Goal: Browse casually: Explore the website without a specific task or goal

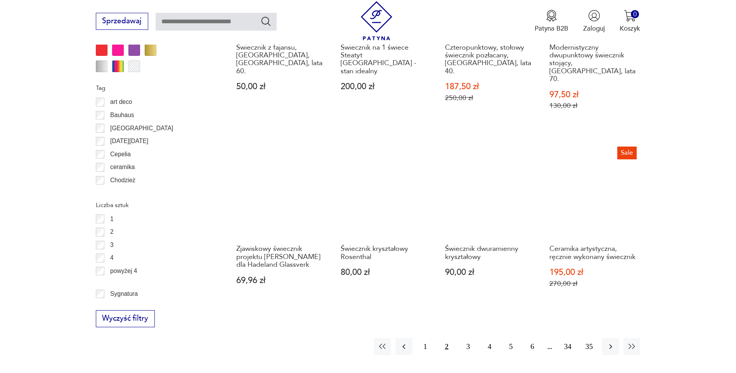
scroll to position [879, 0]
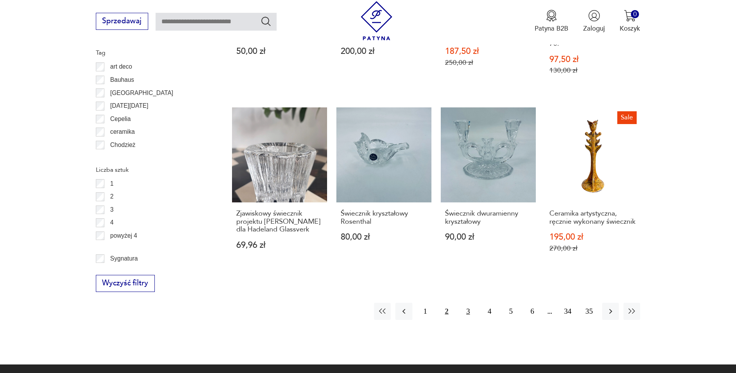
click at [470, 303] on button "3" at bounding box center [468, 311] width 17 height 17
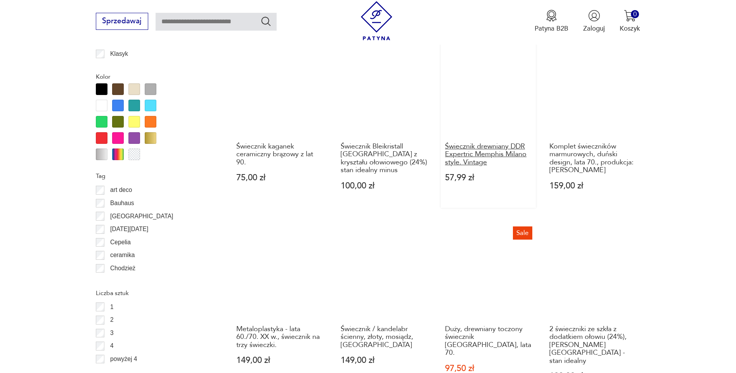
scroll to position [840, 0]
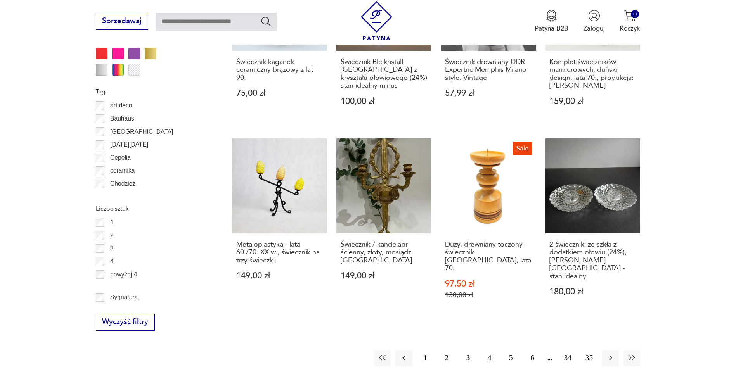
click at [486, 350] on button "4" at bounding box center [489, 358] width 17 height 17
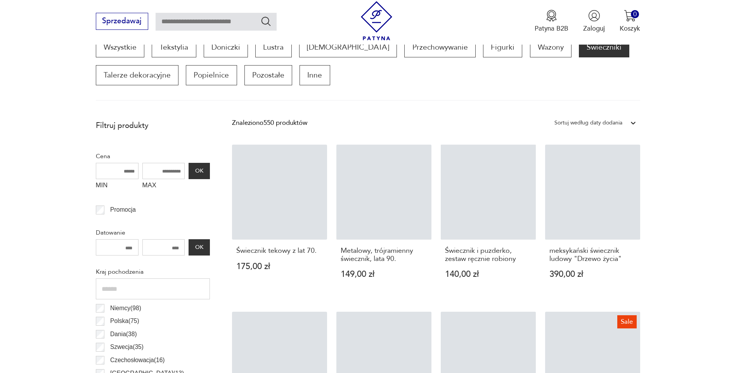
scroll to position [258, 0]
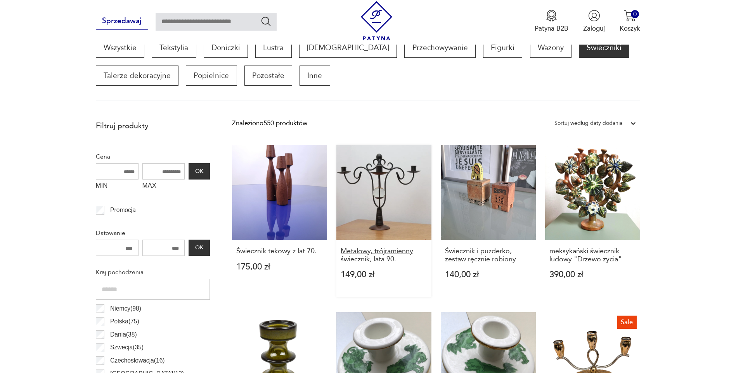
click at [370, 252] on h3 "Metalowy, trójramienny świecznik, lata 90." at bounding box center [384, 255] width 86 height 16
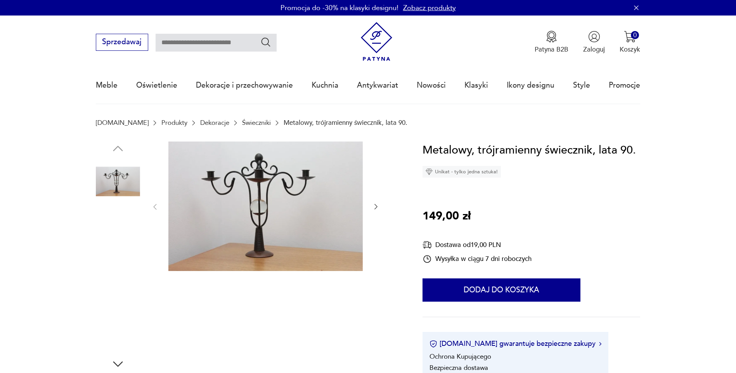
click at [266, 189] on img at bounding box center [265, 207] width 194 height 130
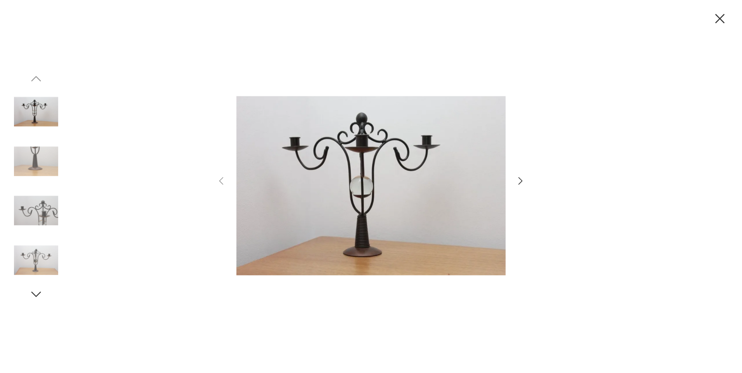
click at [23, 208] on img at bounding box center [36, 210] width 44 height 44
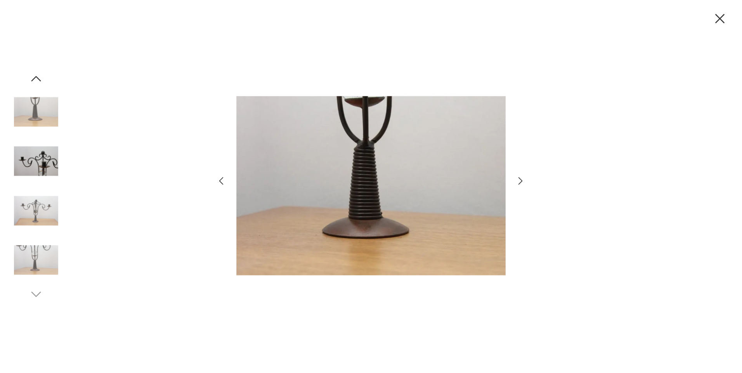
click at [28, 247] on img at bounding box center [36, 260] width 44 height 44
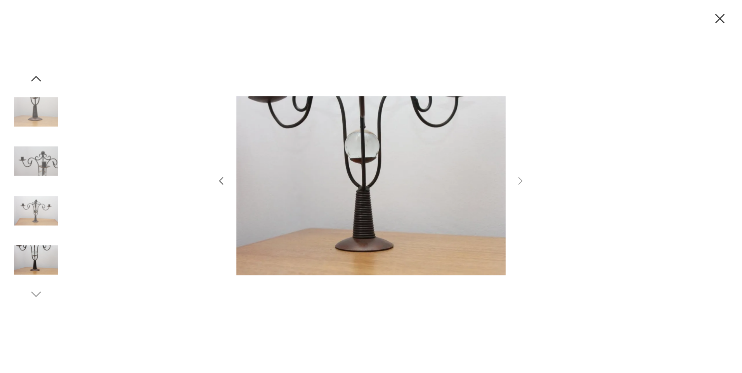
click at [29, 152] on img at bounding box center [36, 161] width 44 height 44
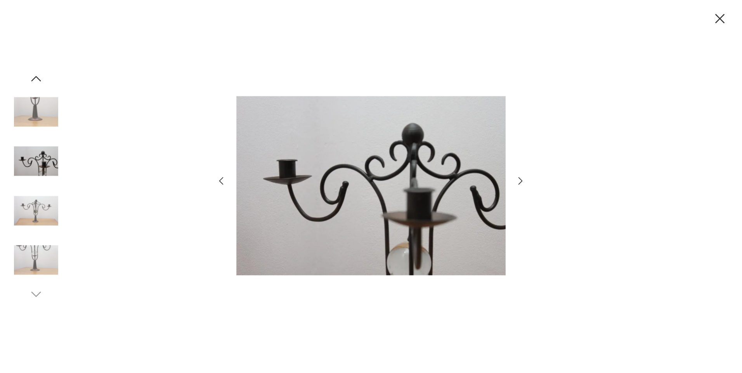
click at [52, 123] on img at bounding box center [36, 112] width 44 height 44
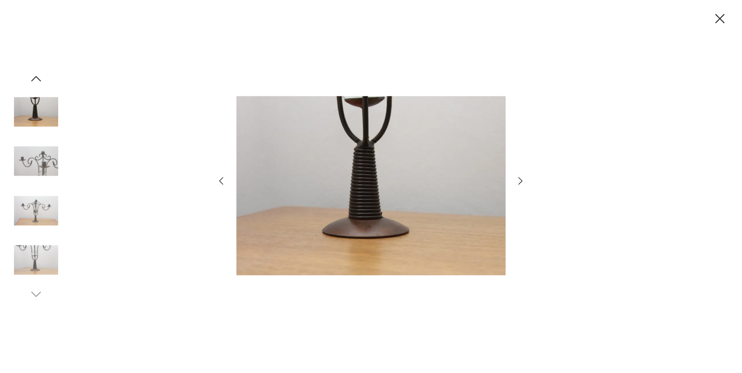
click at [424, 141] on img at bounding box center [370, 185] width 269 height 299
click at [34, 76] on icon "button" at bounding box center [36, 79] width 14 height 14
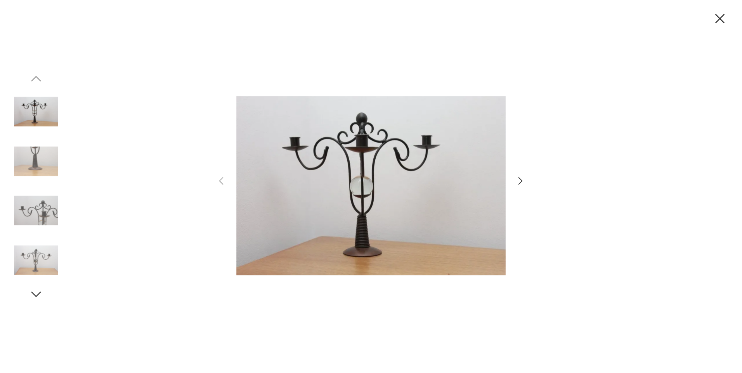
click at [356, 155] on img at bounding box center [370, 185] width 269 height 299
click at [30, 156] on img at bounding box center [36, 161] width 44 height 44
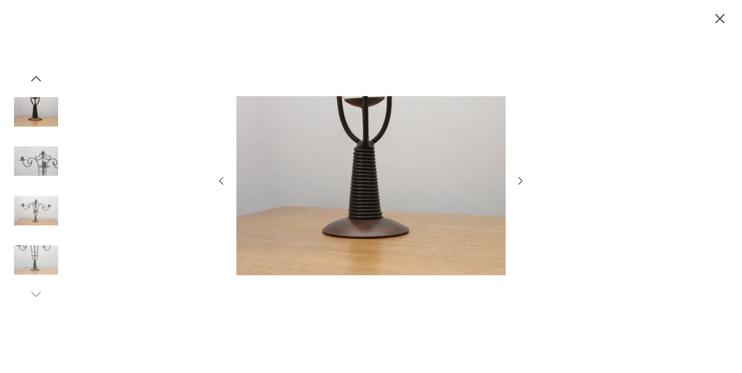
click at [29, 270] on img at bounding box center [36, 260] width 44 height 44
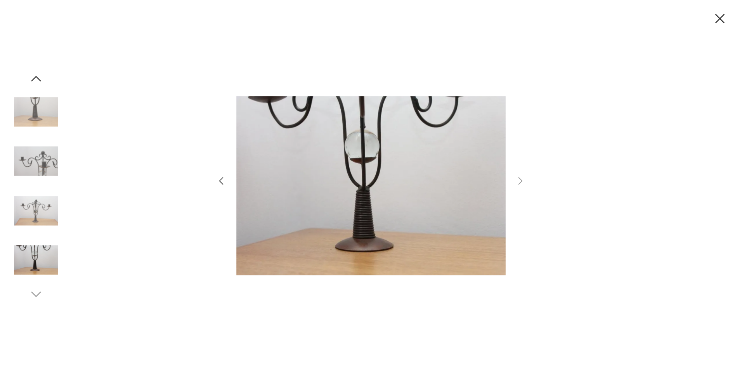
click at [37, 81] on icon "button" at bounding box center [36, 79] width 14 height 14
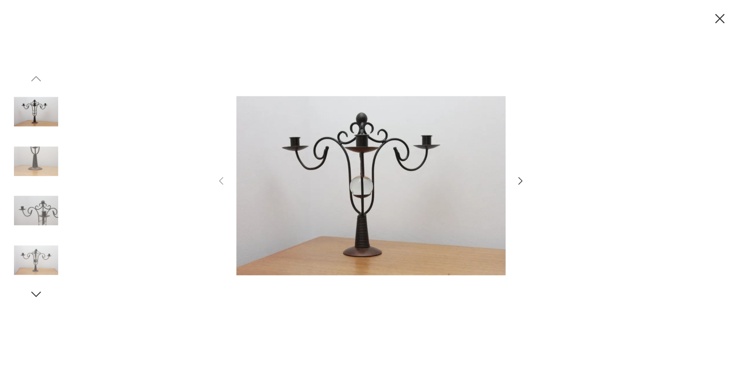
click at [34, 118] on img at bounding box center [36, 112] width 44 height 44
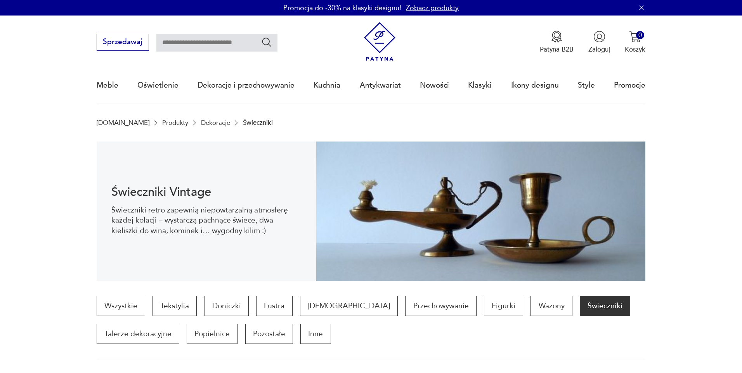
scroll to position [258, 0]
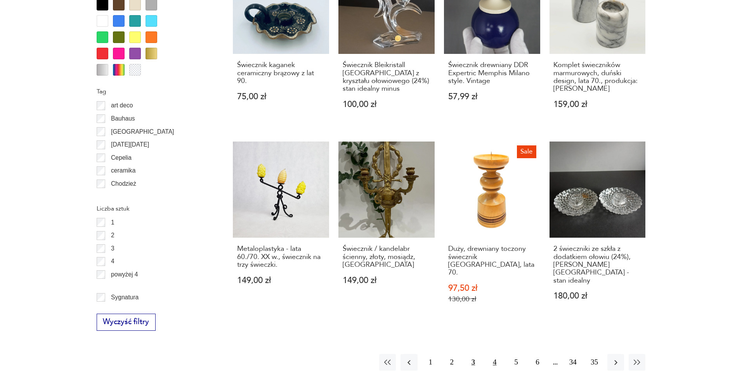
click at [495, 354] on button "4" at bounding box center [494, 362] width 17 height 17
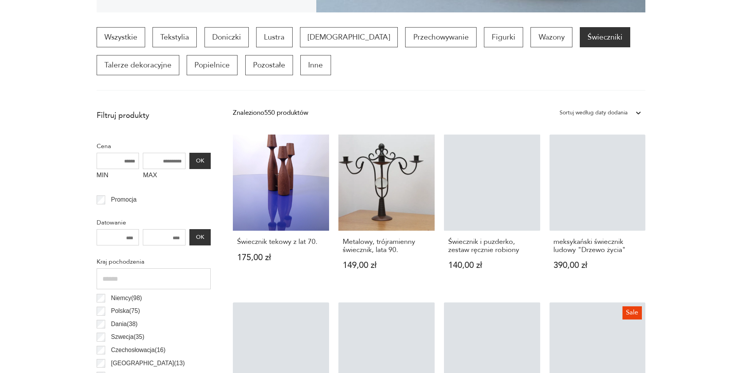
scroll to position [258, 0]
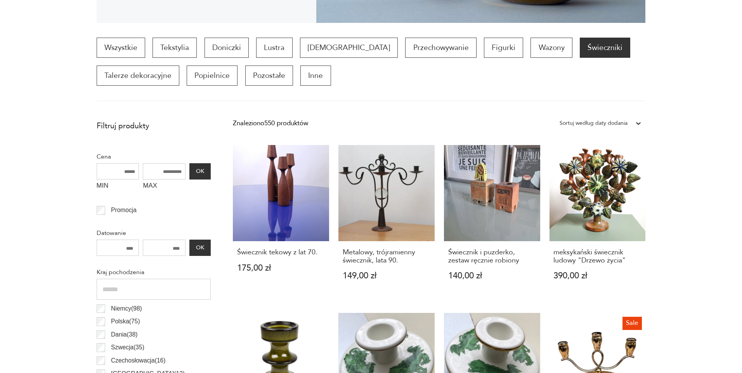
drag, startPoint x: 0, startPoint y: 0, endPoint x: 73, endPoint y: 99, distance: 123.0
click at [73, 99] on section "Wszystkie Tekstylia Doniczki Lustra Bibeloty Przechowywanie Figurki Wazony Świe…" at bounding box center [371, 70] width 742 height 64
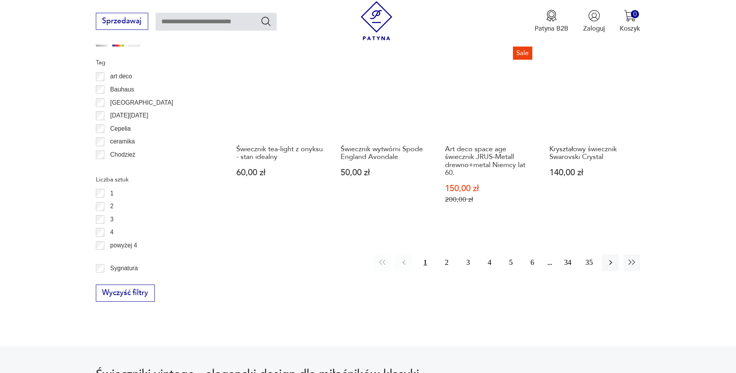
scroll to position [995, 0]
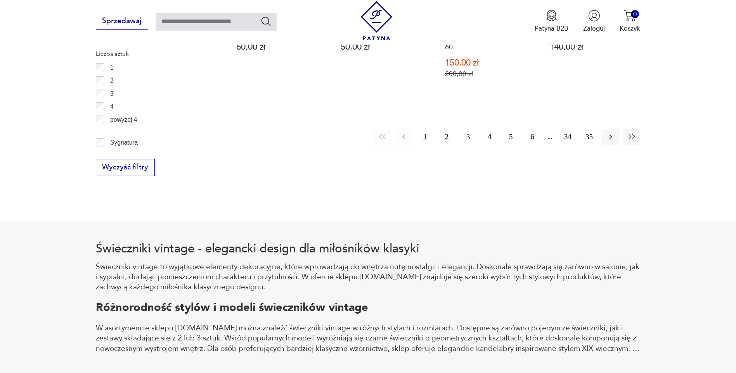
click at [442, 139] on button "2" at bounding box center [446, 137] width 17 height 17
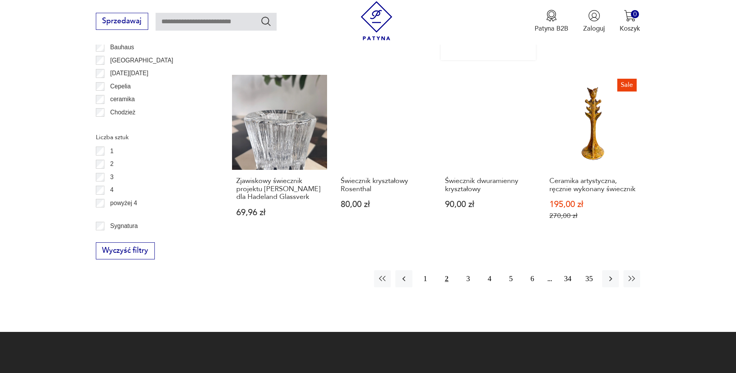
scroll to position [995, 0]
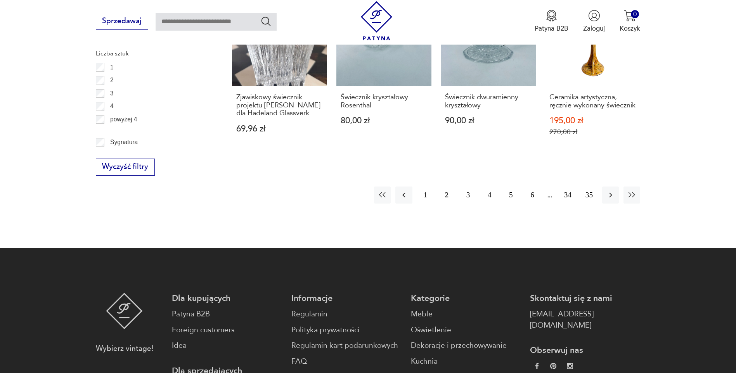
click at [465, 187] on button "3" at bounding box center [468, 195] width 17 height 17
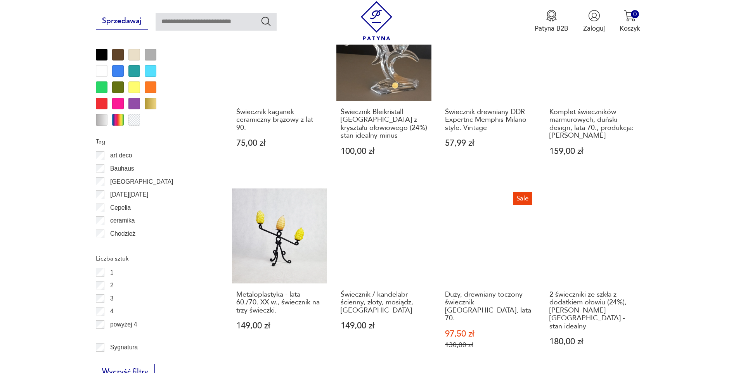
scroll to position [840, 0]
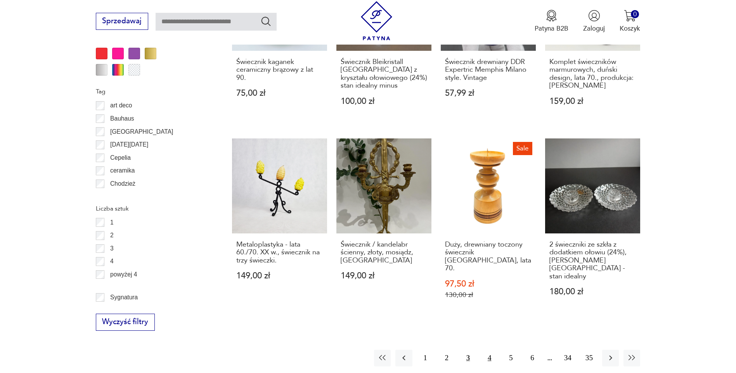
click at [487, 350] on button "4" at bounding box center [489, 358] width 17 height 17
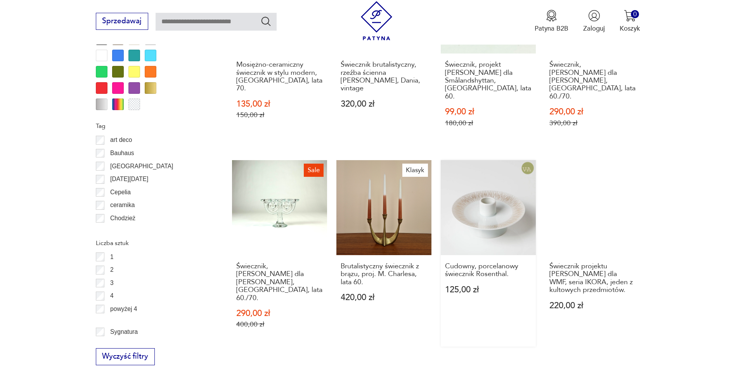
scroll to position [801, 0]
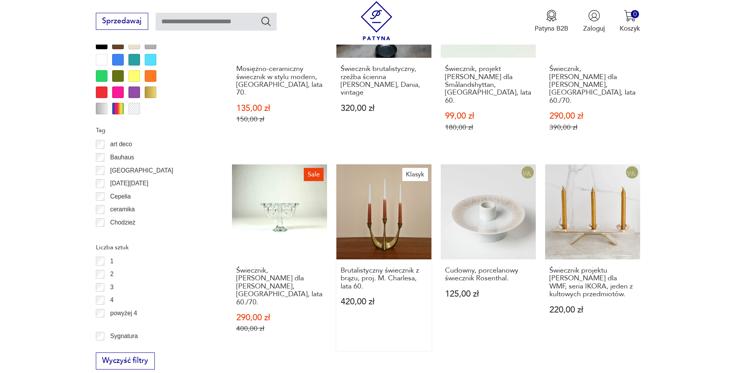
click at [386, 211] on link "Klasyk Brutalistyczny świecznik z brązu, proj. M. Charlesa, lata 60. 420,00 zł" at bounding box center [383, 257] width 95 height 187
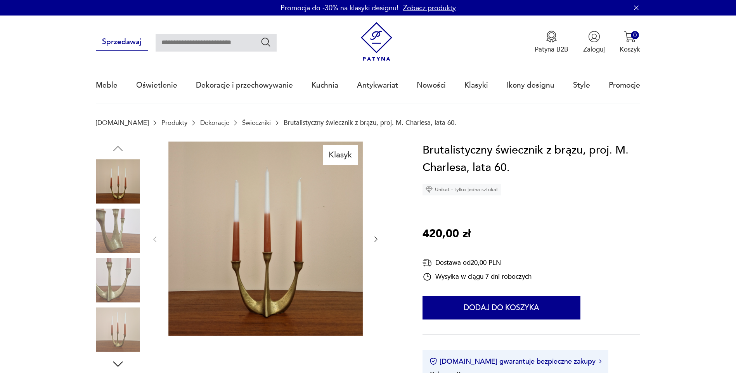
click at [102, 180] on img at bounding box center [118, 181] width 44 height 44
click at [258, 217] on img at bounding box center [265, 239] width 194 height 194
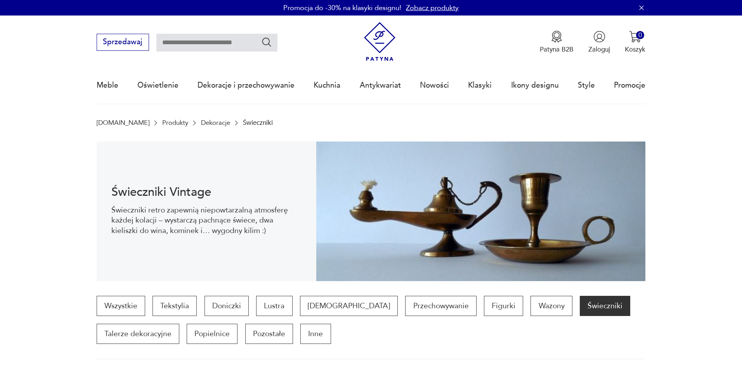
scroll to position [880, 0]
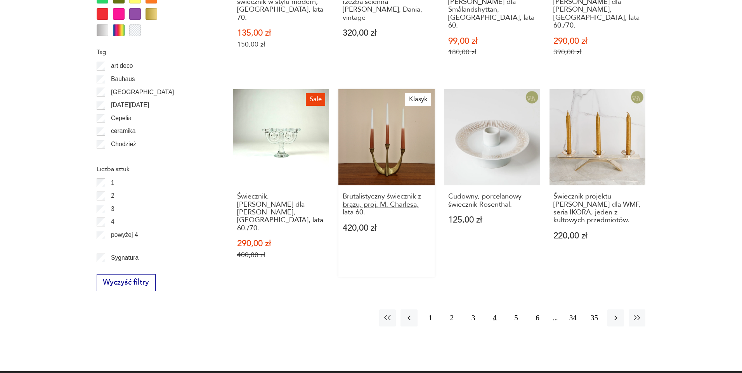
click at [372, 193] on h3 "Brutalistyczny świecznik z brązu, proj. M. Charlesa, lata 60." at bounding box center [386, 205] width 88 height 24
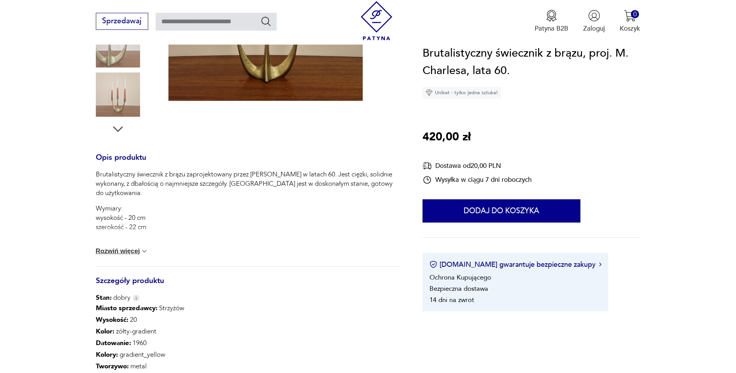
scroll to position [273, 0]
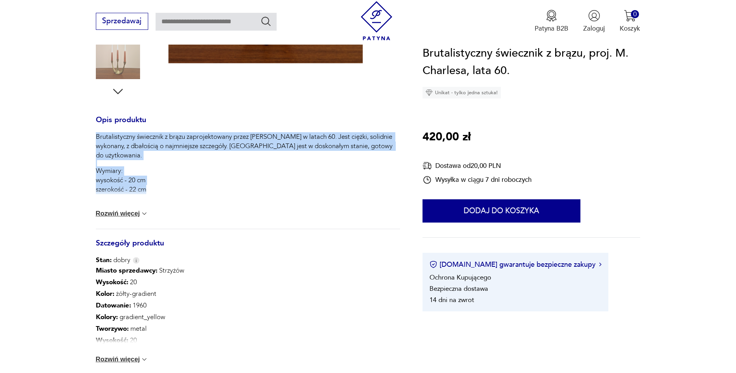
drag, startPoint x: 96, startPoint y: 136, endPoint x: 155, endPoint y: 197, distance: 84.5
click at [155, 197] on div "Brutalistyczny świecznik z brązu zaprojektowany przez [PERSON_NAME] w latach 60…" at bounding box center [248, 166] width 304 height 68
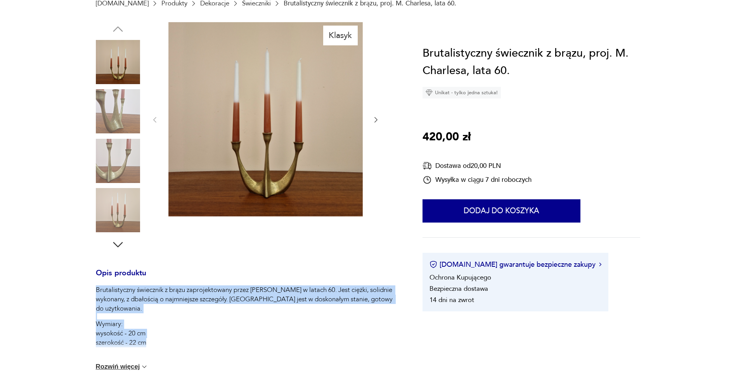
scroll to position [194, 0]
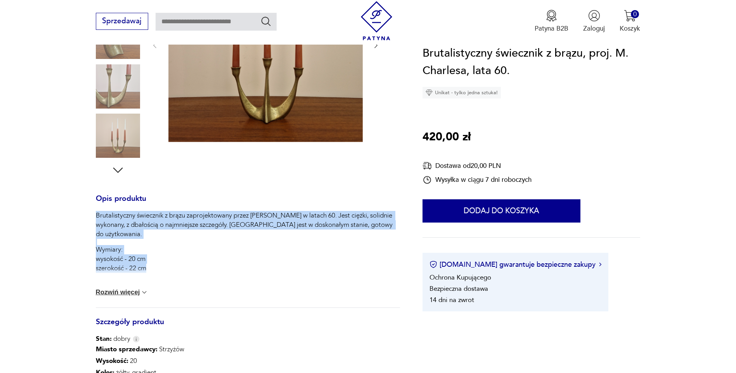
copy div "Brutalistyczny świecznik z brązu zaprojektowany przez [PERSON_NAME] w latach 60…"
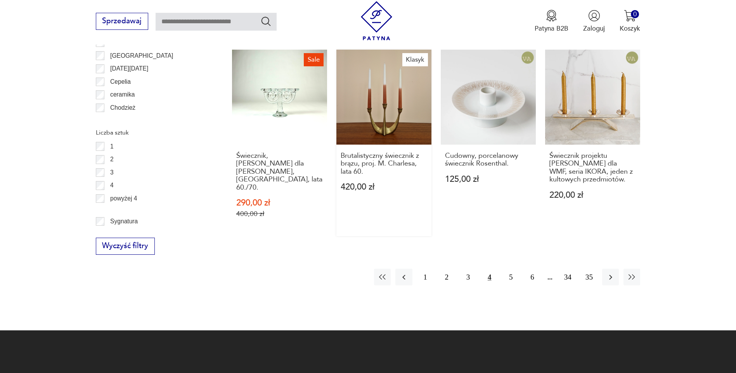
scroll to position [965, 0]
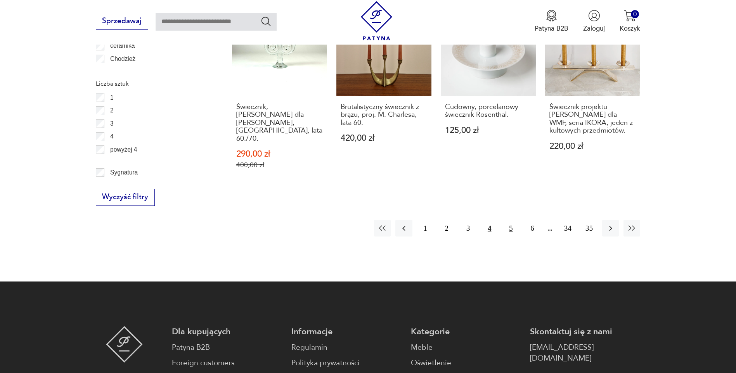
click at [508, 220] on button "5" at bounding box center [510, 228] width 17 height 17
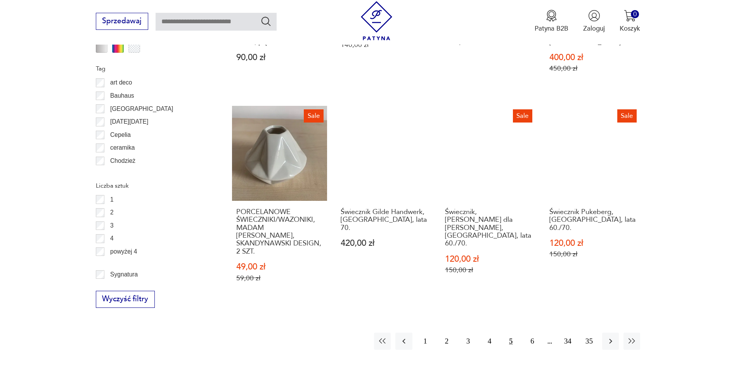
scroll to position [956, 0]
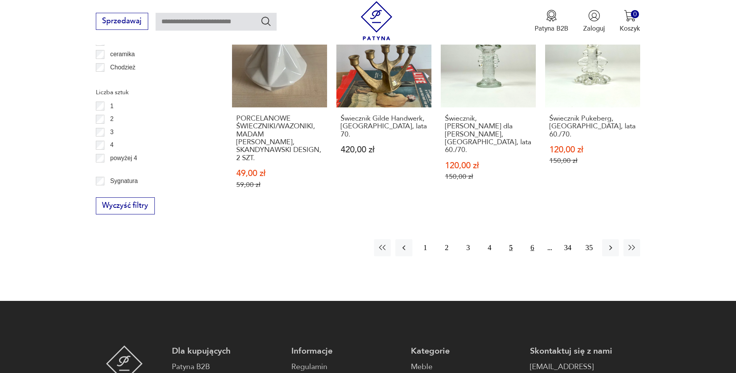
click at [532, 239] on button "6" at bounding box center [532, 247] width 17 height 17
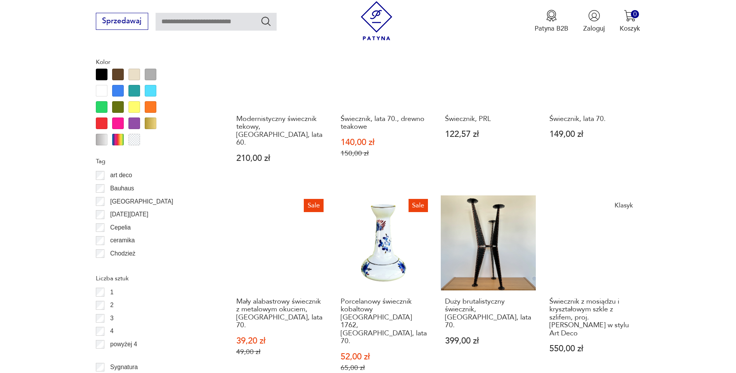
scroll to position [685, 0]
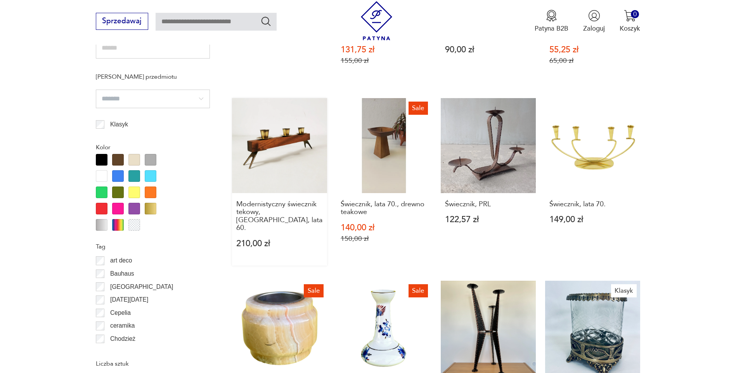
click at [279, 148] on link "Modernistyczny świecznik tekowy, [GEOGRAPHIC_DATA], lata 60. 210,00 zł" at bounding box center [279, 182] width 95 height 168
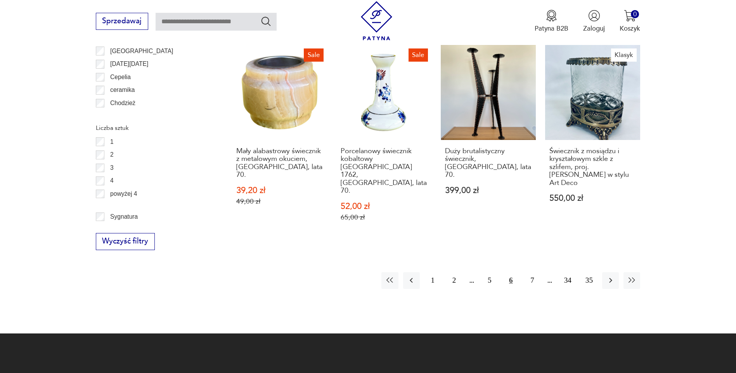
scroll to position [961, 0]
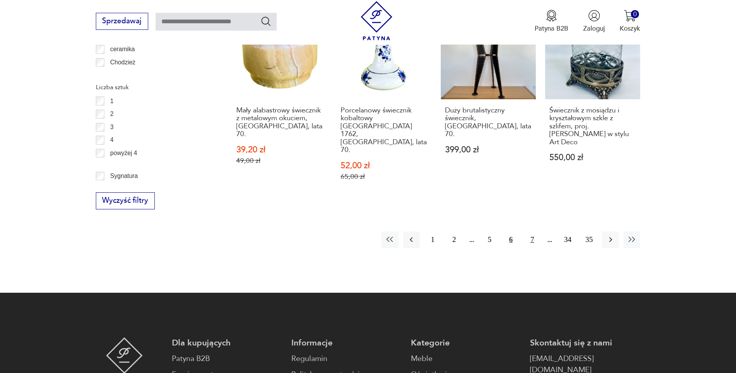
click at [534, 232] on button "7" at bounding box center [532, 240] width 17 height 17
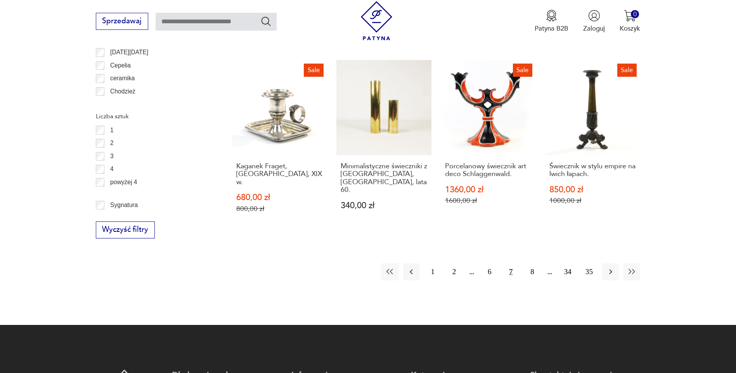
scroll to position [956, 0]
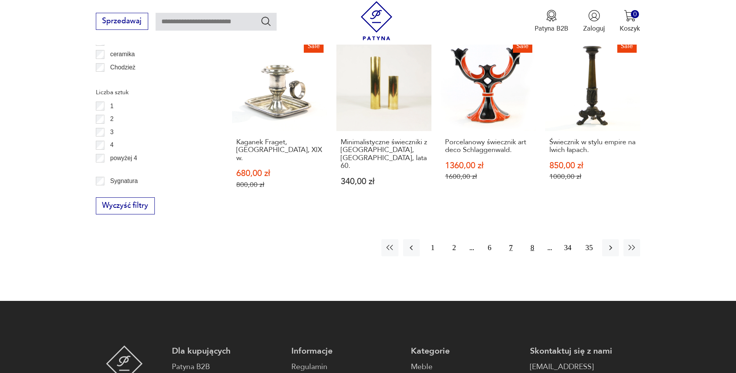
click at [535, 239] on button "8" at bounding box center [532, 247] width 17 height 17
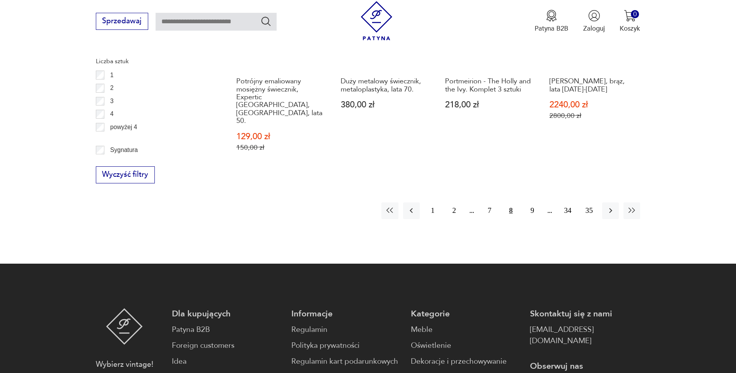
scroll to position [1034, 0]
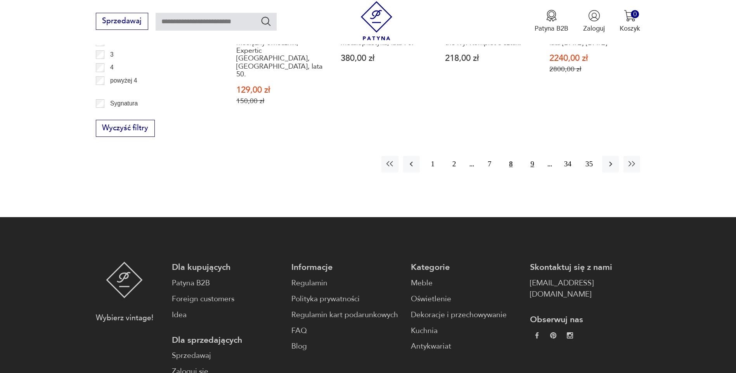
click at [533, 156] on button "9" at bounding box center [532, 164] width 17 height 17
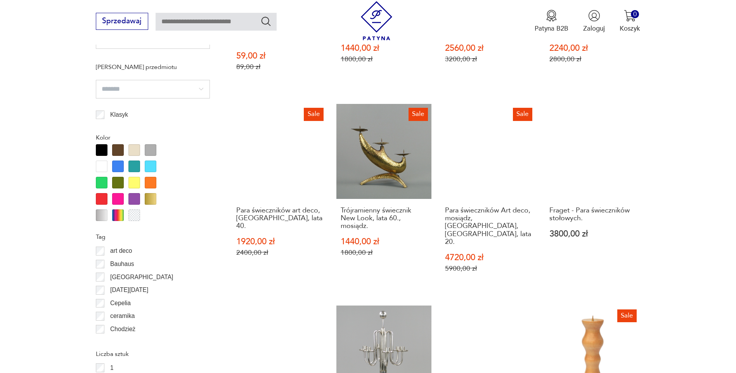
scroll to position [840, 0]
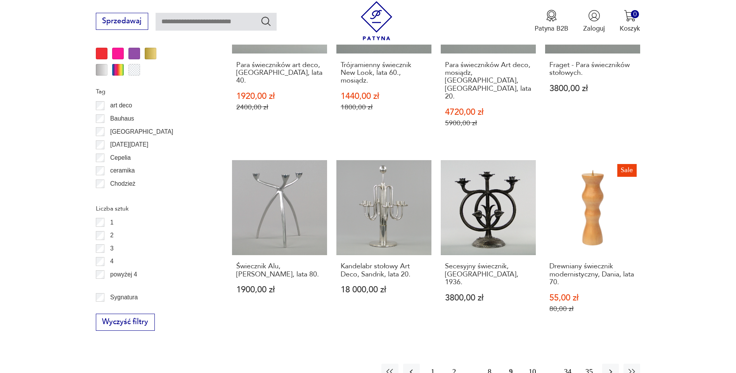
click at [533, 364] on button "10" at bounding box center [532, 372] width 17 height 17
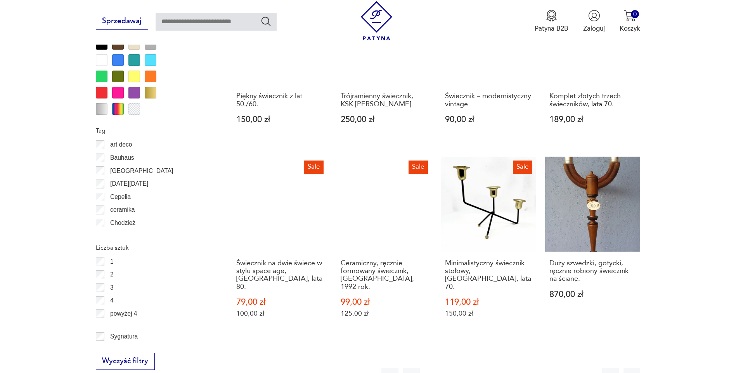
scroll to position [840, 0]
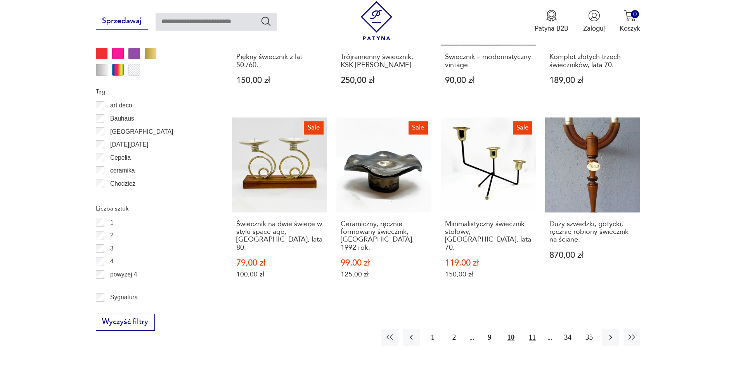
click at [534, 329] on button "11" at bounding box center [532, 337] width 17 height 17
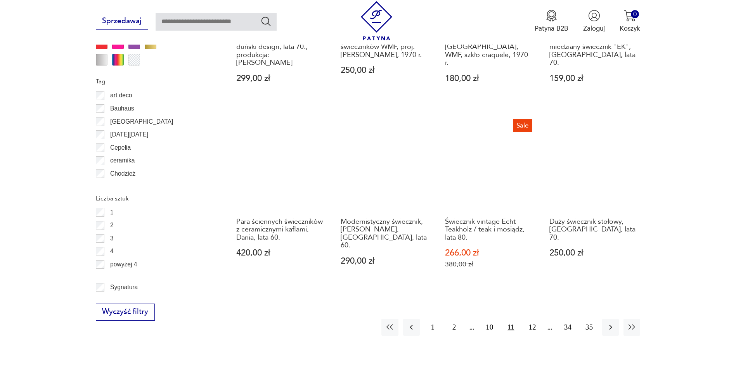
scroll to position [879, 0]
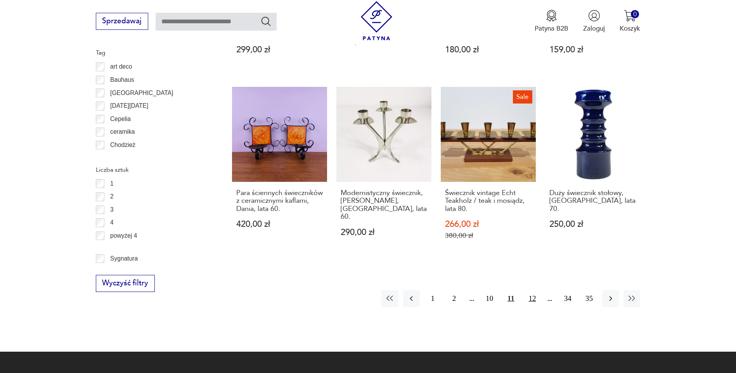
click at [536, 290] on button "12" at bounding box center [532, 298] width 17 height 17
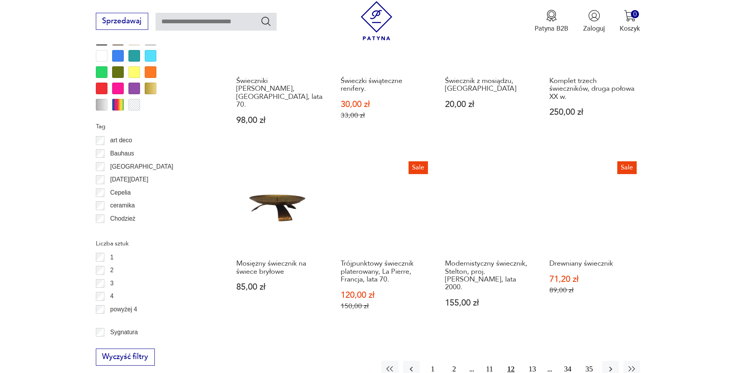
scroll to position [918, 0]
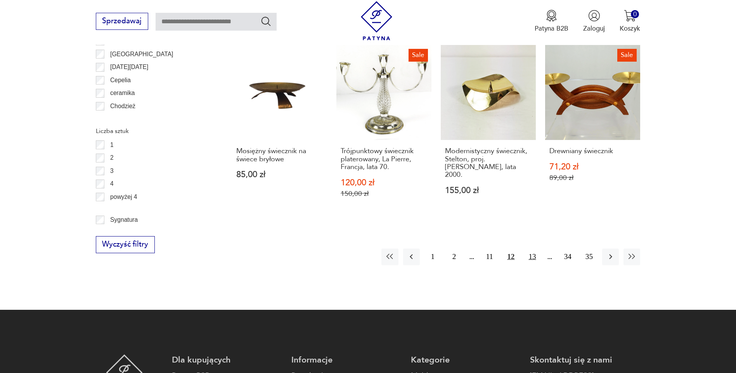
click at [532, 249] on button "13" at bounding box center [532, 257] width 17 height 17
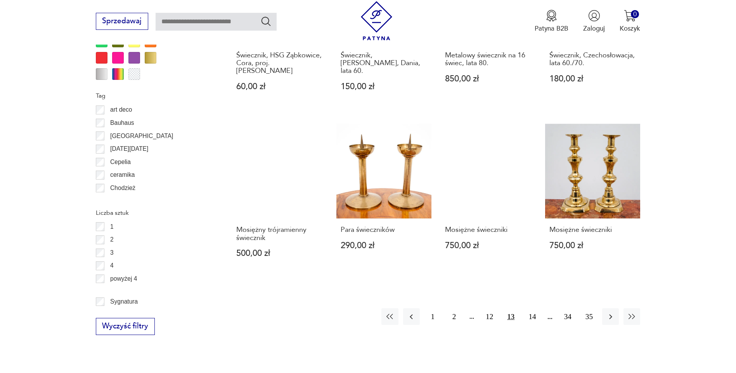
scroll to position [879, 0]
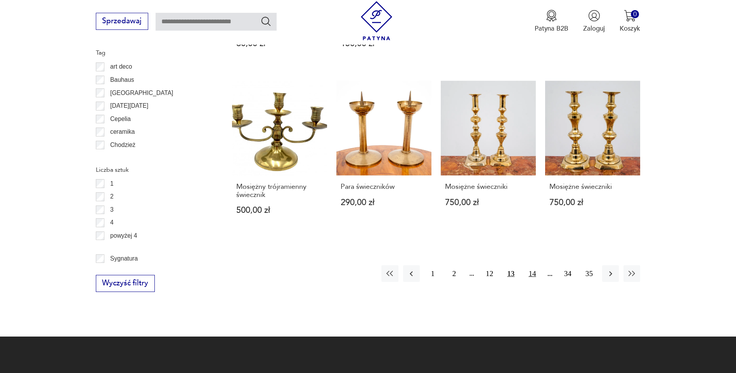
click at [536, 265] on button "14" at bounding box center [532, 273] width 17 height 17
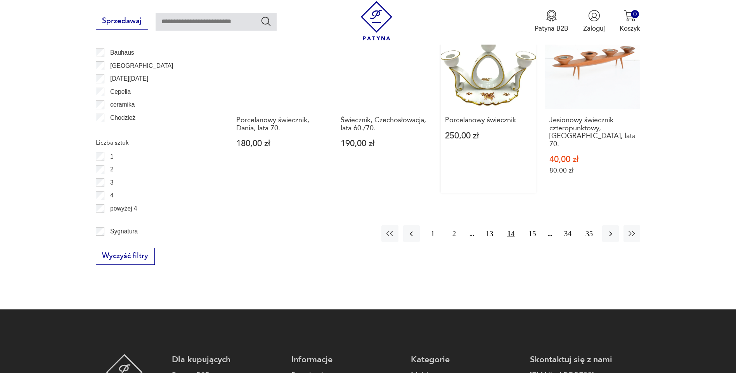
scroll to position [956, 0]
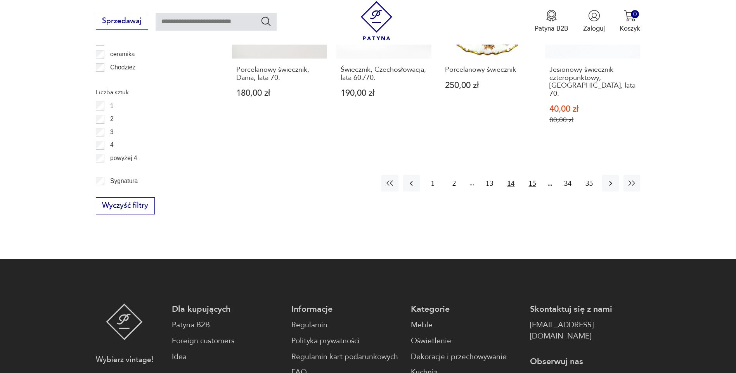
click at [530, 178] on button "15" at bounding box center [532, 183] width 17 height 17
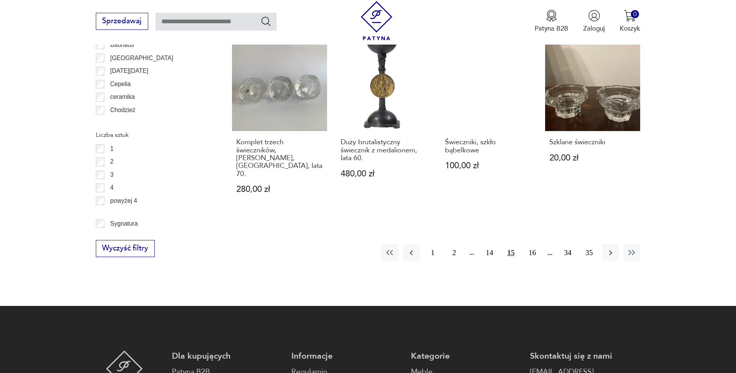
scroll to position [956, 0]
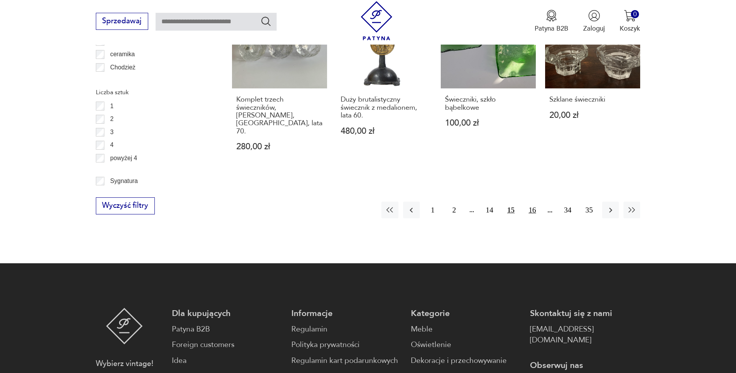
click at [531, 202] on button "16" at bounding box center [532, 210] width 17 height 17
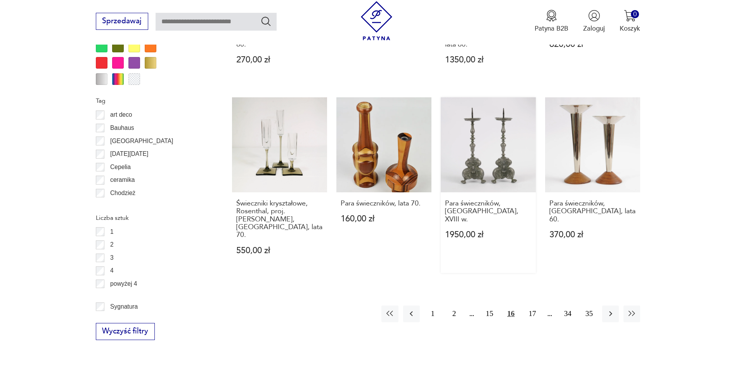
scroll to position [879, 0]
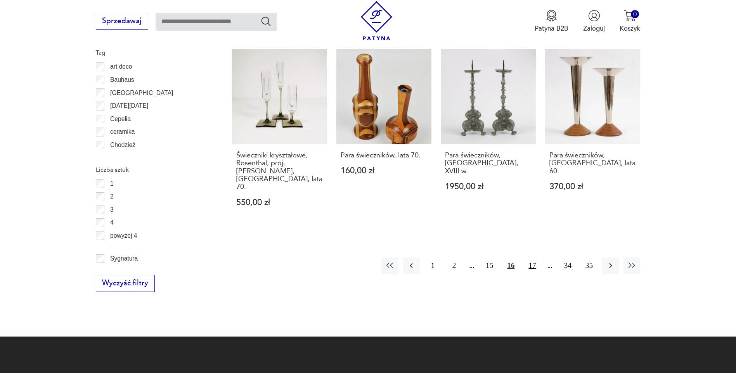
click at [535, 258] on button "17" at bounding box center [532, 266] width 17 height 17
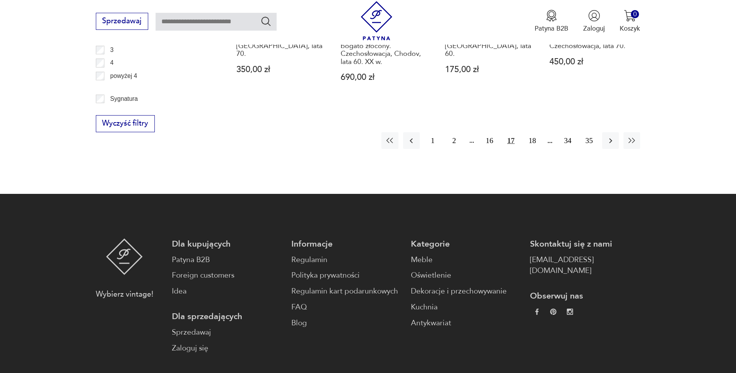
scroll to position [1073, 0]
